Goal: Communication & Community: Ask a question

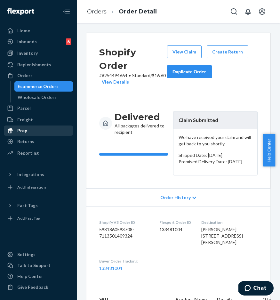
scroll to position [56, 0]
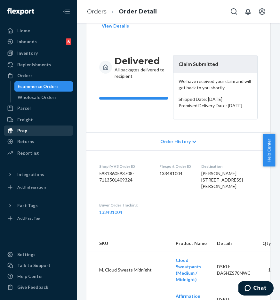
click at [29, 128] on div "Prep" at bounding box center [38, 130] width 68 height 9
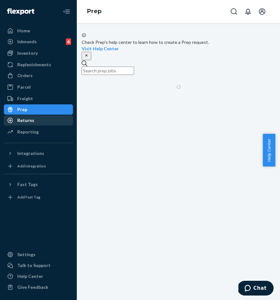
click at [30, 122] on div "Returns" at bounding box center [25, 120] width 17 height 6
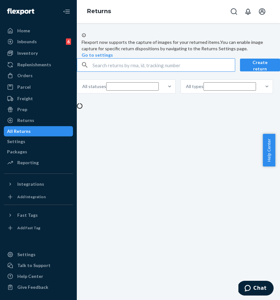
click at [118, 71] on input "text" at bounding box center [163, 64] width 142 height 13
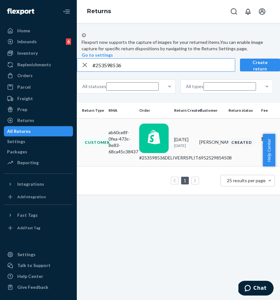
type input "#253598536"
click at [113, 146] on div "Customer" at bounding box center [97, 142] width 31 height 8
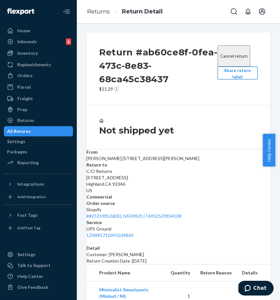
click at [225, 78] on button "Share return label" at bounding box center [237, 72] width 40 height 13
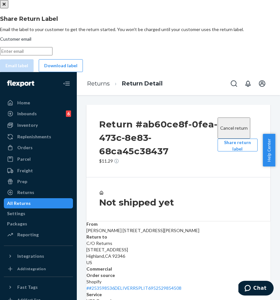
click at [52, 55] on input "Customer email" at bounding box center [26, 51] width 52 height 8
paste input "[EMAIL_ADDRESS][DOMAIN_NAME]"
type input "[EMAIL_ADDRESS][DOMAIN_NAME]"
click at [34, 72] on button "Email label" at bounding box center [17, 65] width 34 height 13
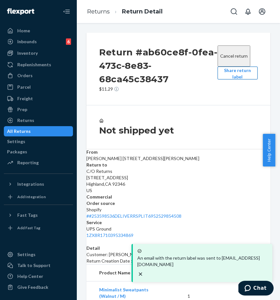
click at [240, 79] on button "Share return label" at bounding box center [237, 72] width 40 height 13
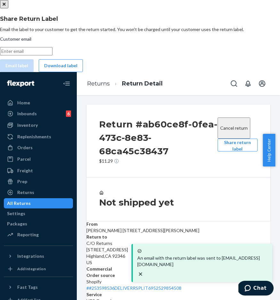
click at [135, 72] on div "Share Return Label Email the label to your customer to get the return started. …" at bounding box center [140, 43] width 280 height 57
click at [83, 72] on button "Download label" at bounding box center [61, 65] width 44 height 13
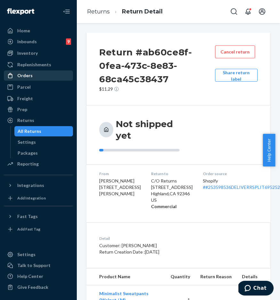
click at [38, 71] on div "Orders" at bounding box center [38, 75] width 68 height 9
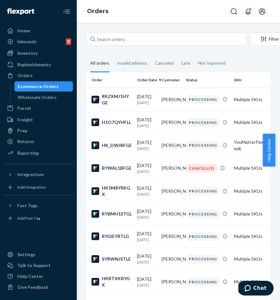
click at [133, 41] on input "text" at bounding box center [166, 39] width 160 height 13
paste input "#253998891"
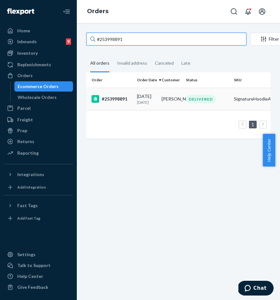
type input "#253998891"
click at [113, 98] on div "#253998891" at bounding box center [111, 99] width 40 height 8
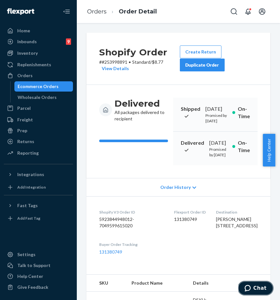
click at [253, 283] on button "Chat" at bounding box center [255, 287] width 36 height 15
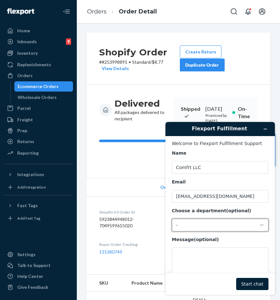
click at [194, 227] on div "-" at bounding box center [216, 225] width 81 height 6
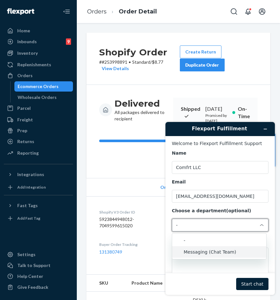
click at [199, 249] on li "Messaging (Chat Team)" at bounding box center [219, 252] width 94 height 12
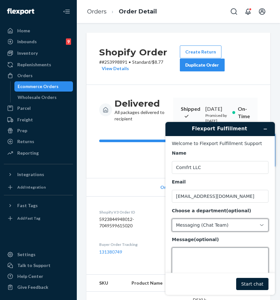
click at [196, 255] on textarea "Message (optional)" at bounding box center [220, 265] width 97 height 36
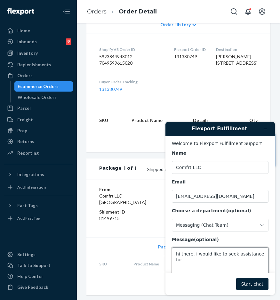
scroll to position [189, 0]
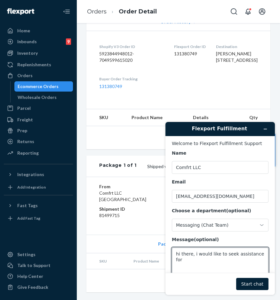
click at [174, 65] on div "Flexport Order ID 131380749" at bounding box center [190, 55] width 32 height 22
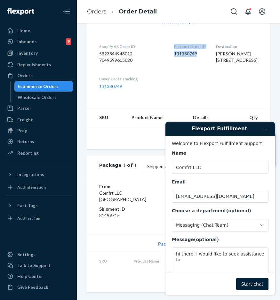
drag, startPoint x: 166, startPoint y: 49, endPoint x: 192, endPoint y: 56, distance: 27.8
click at [192, 56] on dl "Shopify V3 Order ID 5923844948012-7049599615020 Flexport Order ID 131380749 Des…" at bounding box center [178, 66] width 184 height 71
copy div "Flexport Order ID 131380749"
click at [221, 261] on textarea "hi there, i would like to seek assistance for" at bounding box center [220, 265] width 97 height 36
paste textarea "Flexport Order ID 131380749"
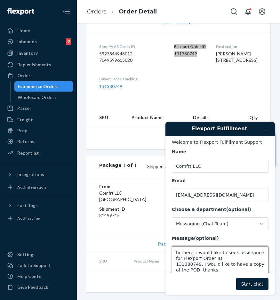
scroll to position [7, 0]
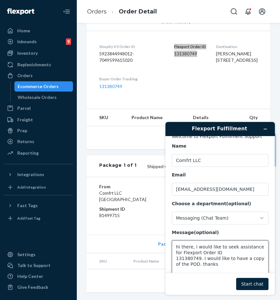
type textarea "hi there, i would like to seek assistance for Flexport Order ID 131380749. I wo…"
click at [249, 283] on button "Start chat" at bounding box center [252, 283] width 32 height 12
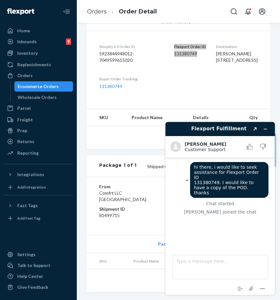
scroll to position [8, 0]
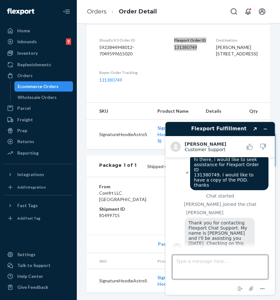
click at [201, 260] on textarea "Type a message here..." at bounding box center [220, 266] width 96 height 24
type textarea "ok"
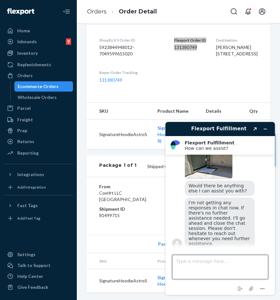
scroll to position [113, 0]
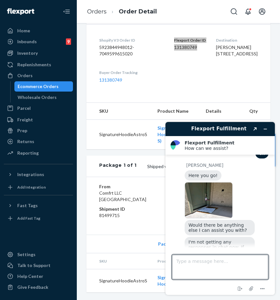
click at [206, 199] on img at bounding box center [208, 200] width 48 height 36
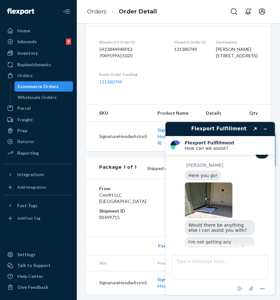
click at [231, 59] on div "Sophia Waller 4903 S Tune Mesa, AZ 85212-8846 US" at bounding box center [237, 52] width 42 height 13
click at [216, 58] on span "Sophia Waller 4903 S Tune Mesa, AZ 85212-8846 US" at bounding box center [237, 52] width 42 height 12
drag, startPoint x: 209, startPoint y: 87, endPoint x: 241, endPoint y: 88, distance: 32.0
click at [241, 58] on span "Sophia Waller 4903 S Tune Mesa, AZ 85212-8846 US" at bounding box center [237, 52] width 42 height 12
copy span "Mesa, AZ 85212"
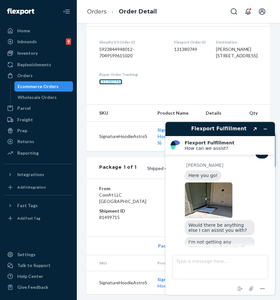
click at [114, 84] on link "131380749" at bounding box center [110, 81] width 23 height 5
